Goal: Task Accomplishment & Management: Use online tool/utility

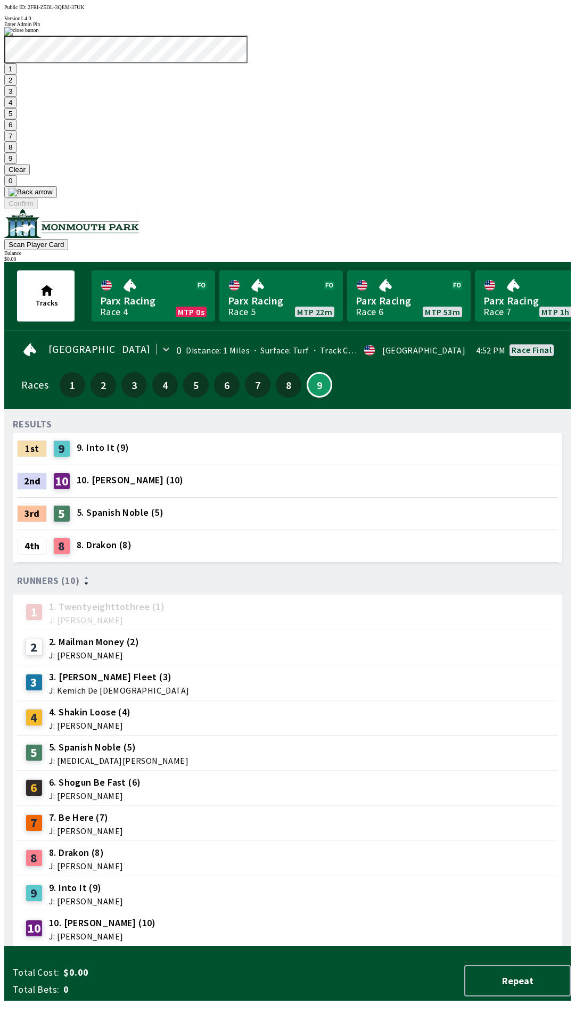
click at [16, 142] on button "7" at bounding box center [10, 135] width 12 height 11
click at [16, 97] on button "3" at bounding box center [10, 91] width 12 height 11
click at [38, 209] on button "Confirm" at bounding box center [21, 203] width 34 height 11
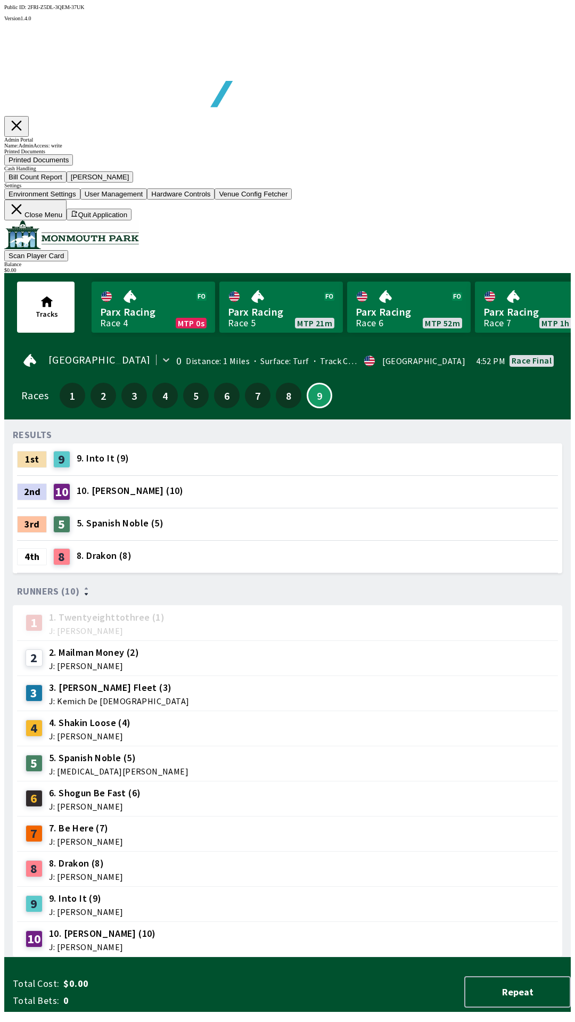
click at [67, 183] on button "Bill Count Report" at bounding box center [35, 176] width 62 height 11
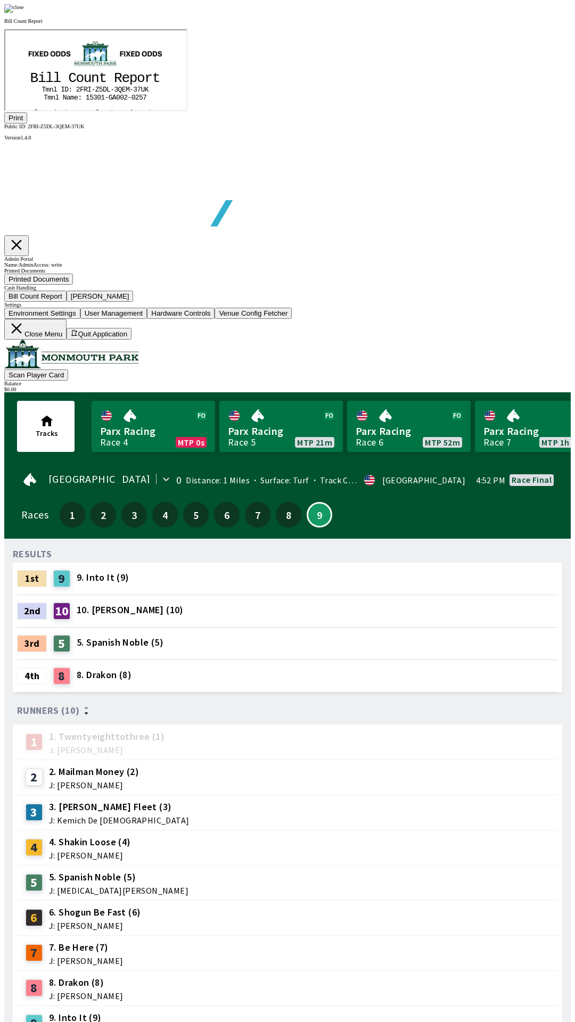
scroll to position [0, 0]
click at [27, 123] on button "Print" at bounding box center [15, 117] width 23 height 11
click at [24, 13] on img at bounding box center [14, 8] width 20 height 9
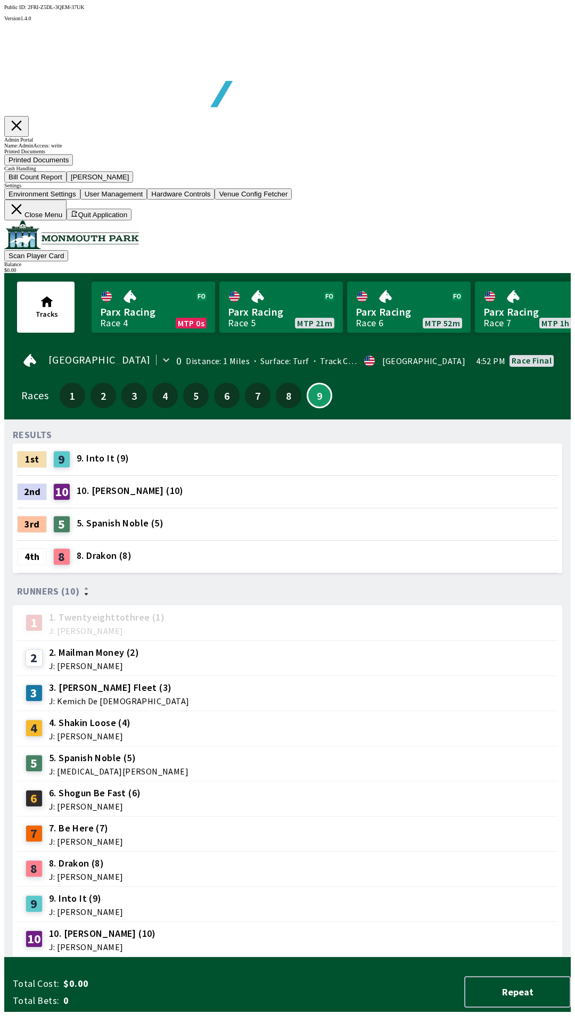
click at [134, 183] on button "[PERSON_NAME]" at bounding box center [100, 176] width 67 height 11
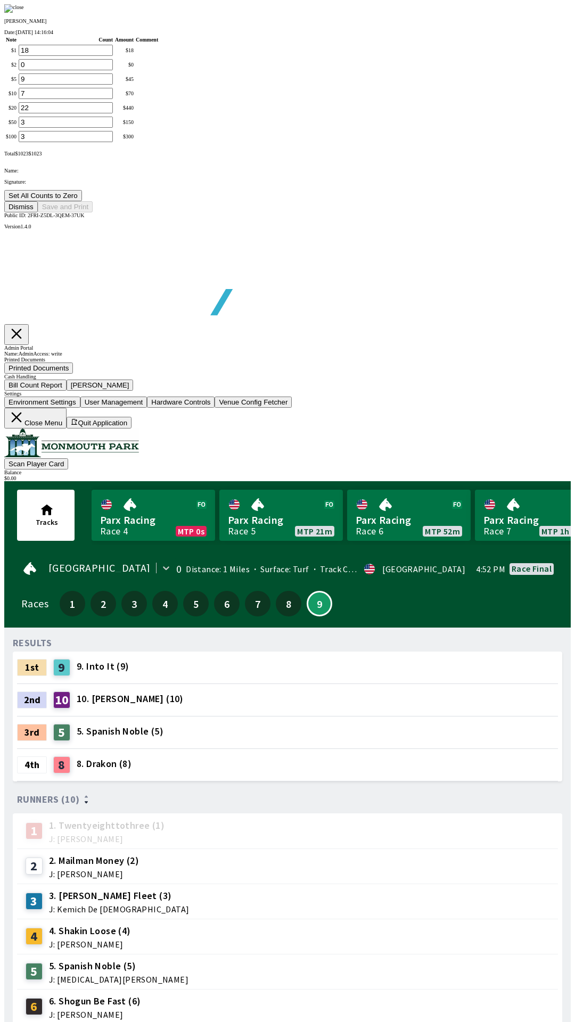
click at [82, 201] on button "Set All Counts to Zero" at bounding box center [43, 195] width 78 height 11
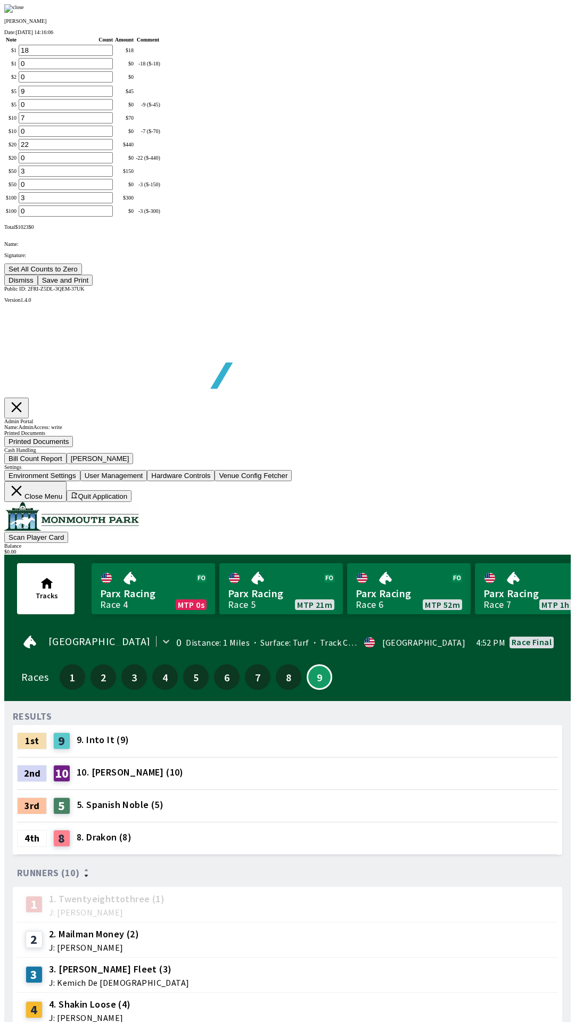
click at [93, 286] on button "Save and Print" at bounding box center [65, 280] width 55 height 11
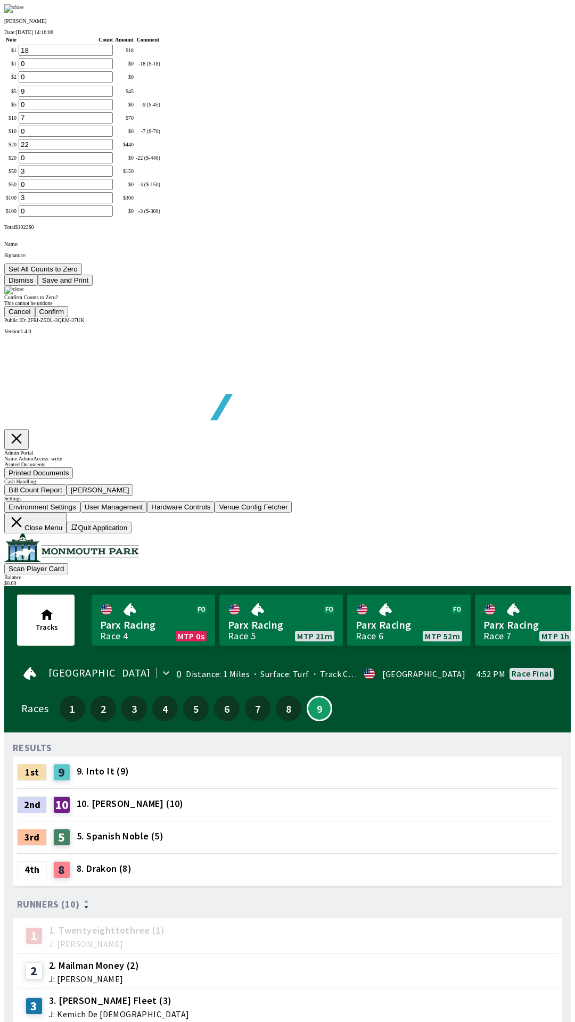
click at [69, 317] on button "Confirm" at bounding box center [52, 311] width 34 height 11
type input "0"
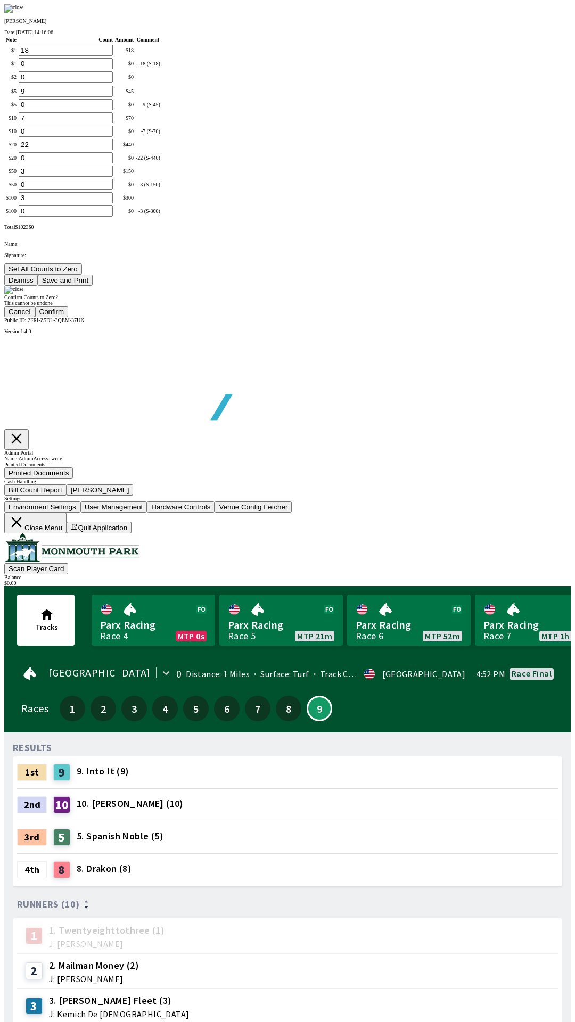
type input "0"
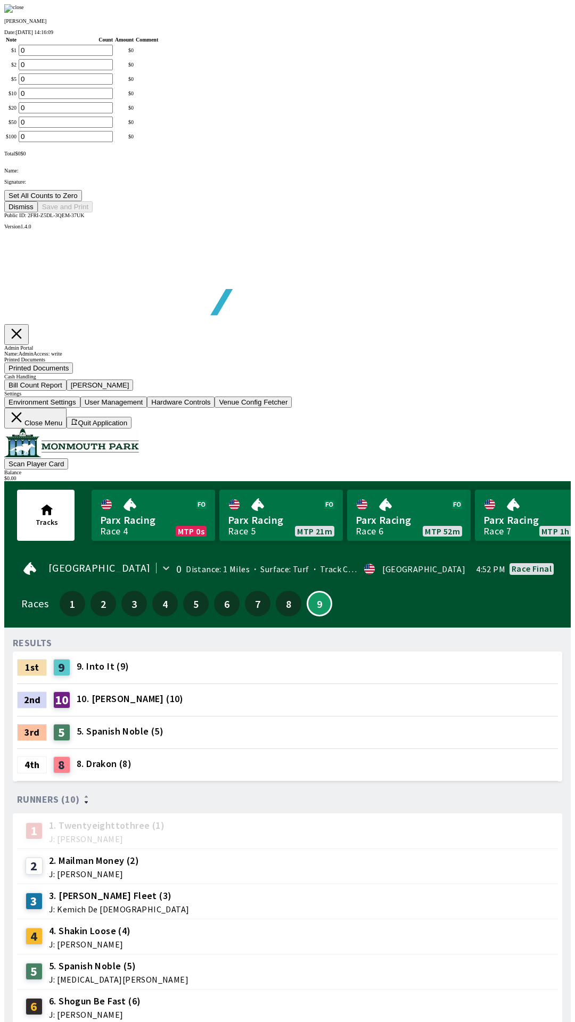
click at [494, 13] on div at bounding box center [287, 8] width 566 height 9
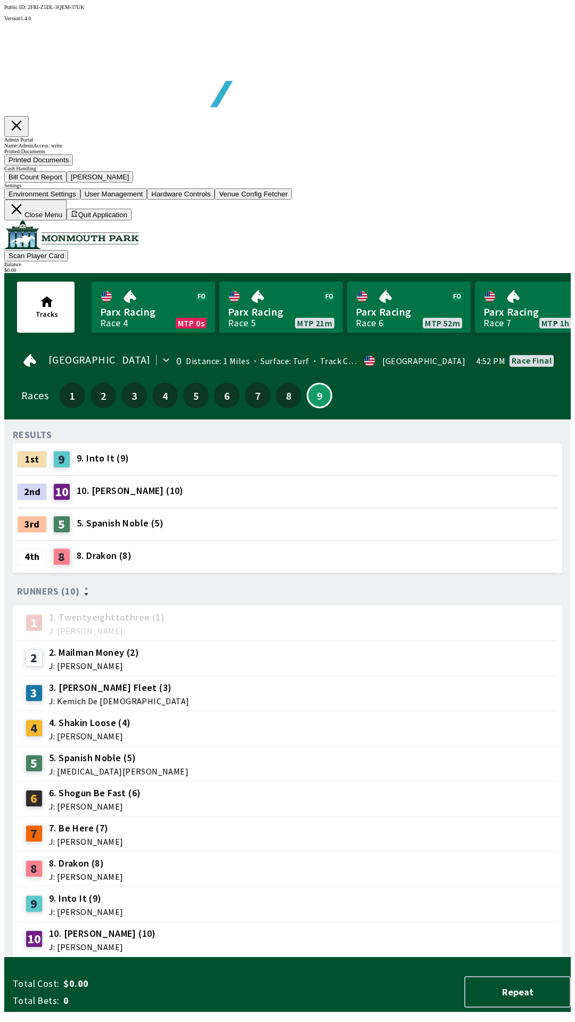
click at [67, 220] on button "Close Menu" at bounding box center [35, 210] width 62 height 21
